Goal: Information Seeking & Learning: Learn about a topic

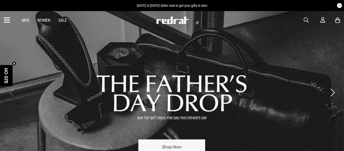
click at [9, 17] on icon at bounding box center [7, 20] width 6 height 8
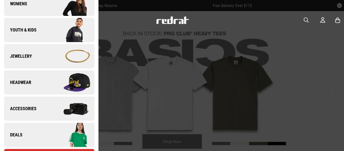
scroll to position [116, 0]
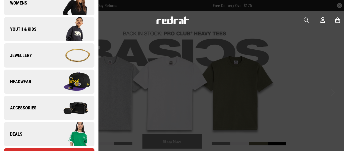
click at [14, 57] on span "Jewellery" at bounding box center [18, 55] width 28 height 6
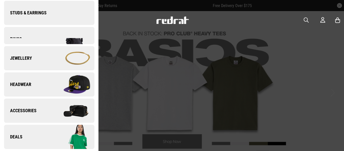
scroll to position [0, 0]
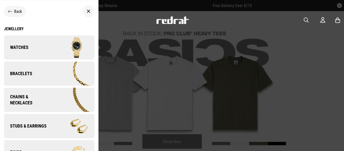
click at [23, 53] on link "Watches" at bounding box center [49, 47] width 90 height 24
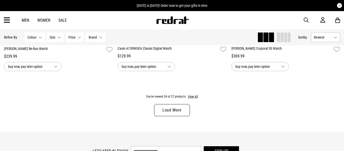
scroll to position [1528, 0]
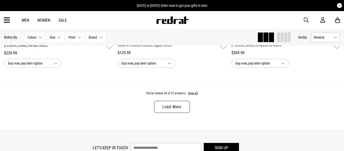
click at [172, 108] on link "Load More" at bounding box center [172, 107] width 36 height 12
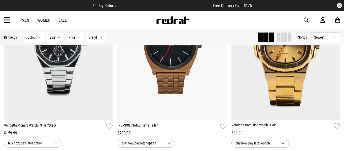
scroll to position [690, 0]
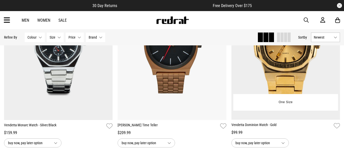
click at [246, 141] on span "buy now, pay later option" at bounding box center [256, 143] width 42 height 6
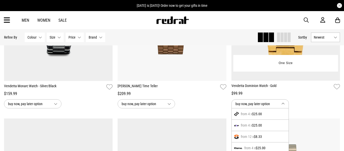
scroll to position [729, 0]
click at [243, 138] on div "from 12 x $8.33" at bounding box center [259, 136] width 57 height 11
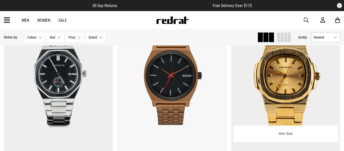
scroll to position [658, 0]
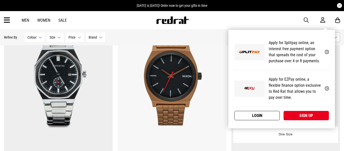
click at [257, 116] on link "Login" at bounding box center [256, 115] width 45 height 9
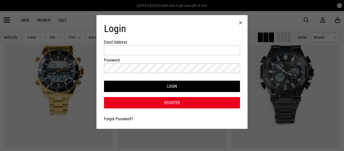
scroll to position [0, 0]
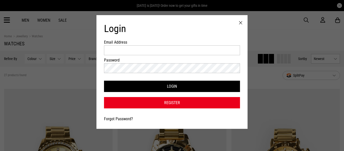
click at [239, 24] on div at bounding box center [240, 23] width 14 height 16
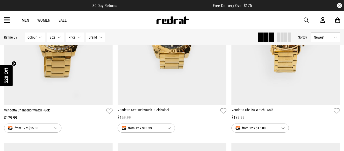
scroll to position [137, 0]
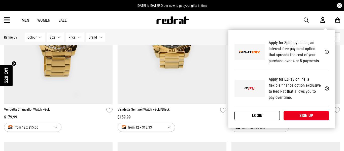
click at [257, 116] on link "Login" at bounding box center [256, 115] width 45 height 9
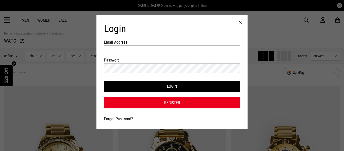
scroll to position [0, 0]
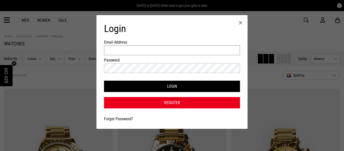
click at [183, 53] on input "Email Address" at bounding box center [172, 50] width 136 height 10
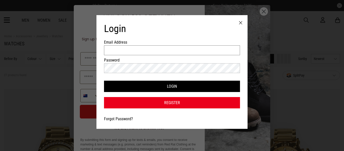
click at [154, 51] on input "Email Address" at bounding box center [172, 50] width 136 height 10
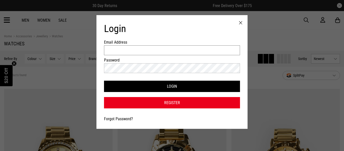
type input "**********"
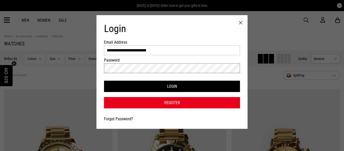
click at [104, 81] on button "Login" at bounding box center [172, 86] width 136 height 11
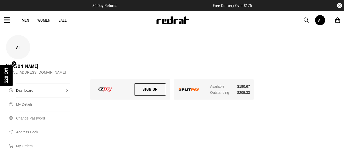
click at [9, 71] on span "$20 Off" at bounding box center [6, 75] width 5 height 15
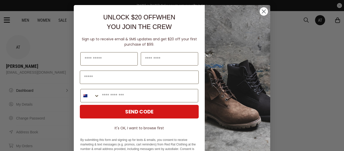
click at [263, 12] on icon "Close dialog" at bounding box center [264, 12] width 4 height 4
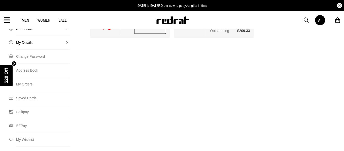
scroll to position [63, 0]
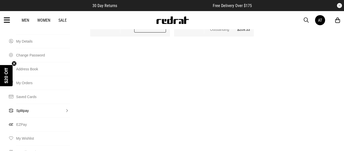
click at [29, 103] on link "Splitpay" at bounding box center [43, 110] width 54 height 14
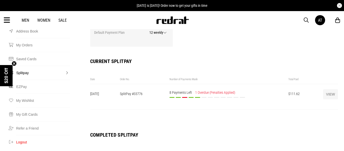
scroll to position [102, 0]
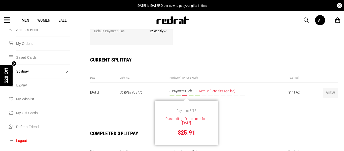
click at [184, 95] on div "Payment 3/12 Outstanding - Due on or before [DATE] $25.91" at bounding box center [184, 98] width 5 height 6
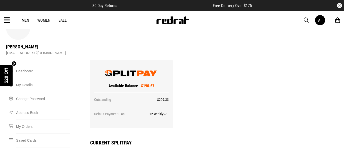
scroll to position [0, 0]
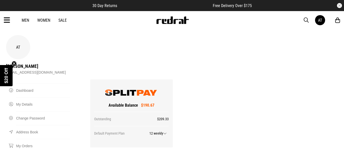
click at [64, 21] on link "Sale" at bounding box center [62, 20] width 8 height 5
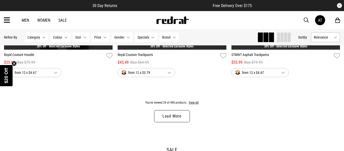
scroll to position [1514, 0]
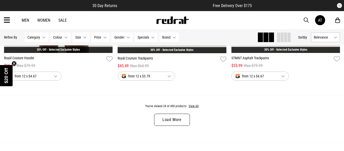
click at [175, 123] on link "Load More" at bounding box center [172, 119] width 36 height 12
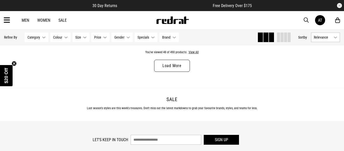
scroll to position [3086, 0]
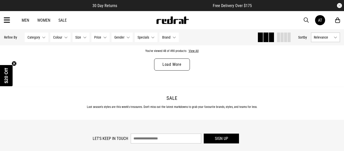
click at [175, 68] on link "Load More" at bounding box center [172, 64] width 36 height 12
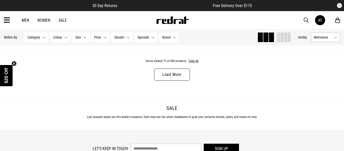
scroll to position [4593, 0]
click at [175, 70] on link "Load More" at bounding box center [172, 74] width 36 height 12
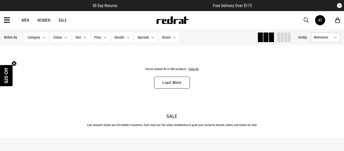
scroll to position [6105, 0]
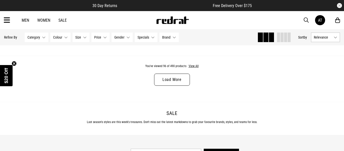
click at [176, 75] on link "Load More" at bounding box center [172, 79] width 36 height 12
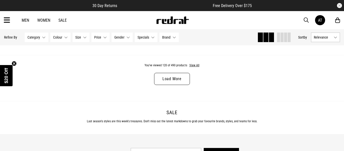
click at [173, 78] on link "Load More" at bounding box center [172, 79] width 36 height 12
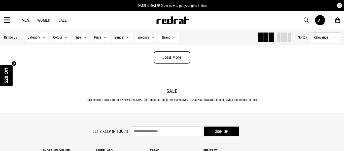
scroll to position [9163, 0]
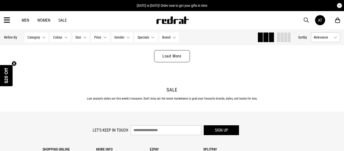
click at [176, 58] on link "Load More" at bounding box center [172, 56] width 36 height 12
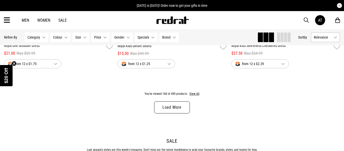
scroll to position [10631, 0]
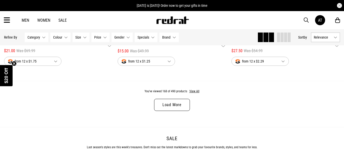
click at [178, 103] on link "Load More" at bounding box center [172, 105] width 36 height 12
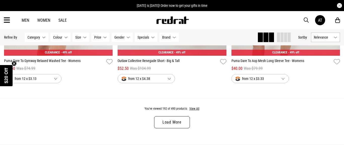
scroll to position [12133, 0]
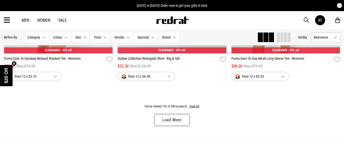
click at [174, 116] on link "Load More" at bounding box center [172, 120] width 36 height 12
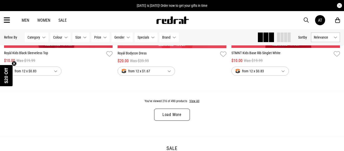
scroll to position [13657, 0]
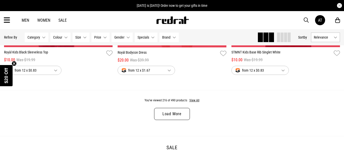
click at [174, 116] on link "Load More" at bounding box center [172, 114] width 36 height 12
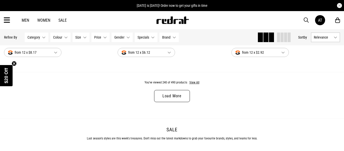
scroll to position [15192, 0]
click at [172, 93] on link "Load More" at bounding box center [172, 96] width 36 height 12
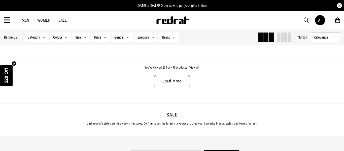
scroll to position [16726, 0]
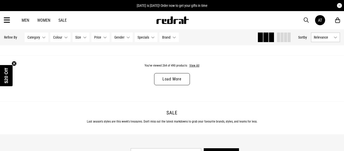
click at [169, 83] on link "Load More" at bounding box center [172, 79] width 36 height 12
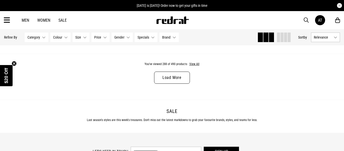
scroll to position [18242, 0]
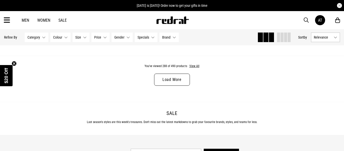
click at [169, 83] on link "Load More" at bounding box center [172, 79] width 36 height 12
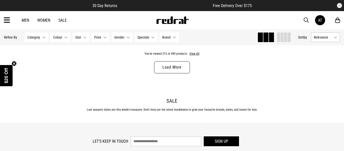
scroll to position [19888, 0]
